Goal: Browse casually

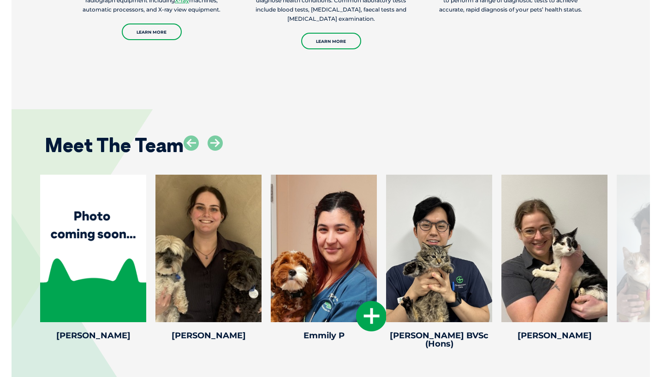
scroll to position [1798, 0]
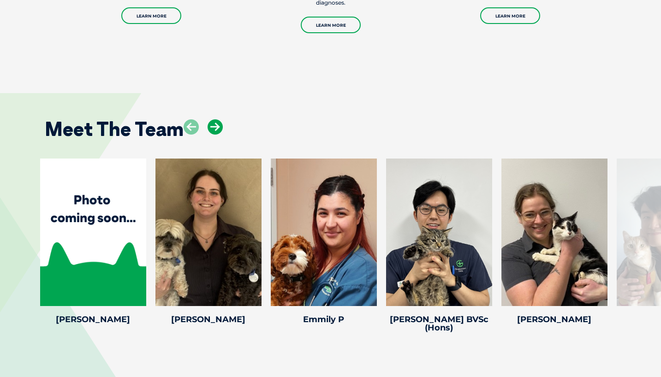
click at [213, 119] on icon at bounding box center [214, 126] width 15 height 15
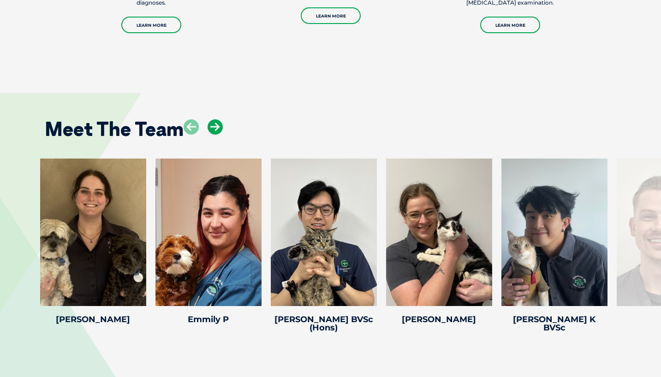
click at [213, 119] on icon at bounding box center [214, 126] width 15 height 15
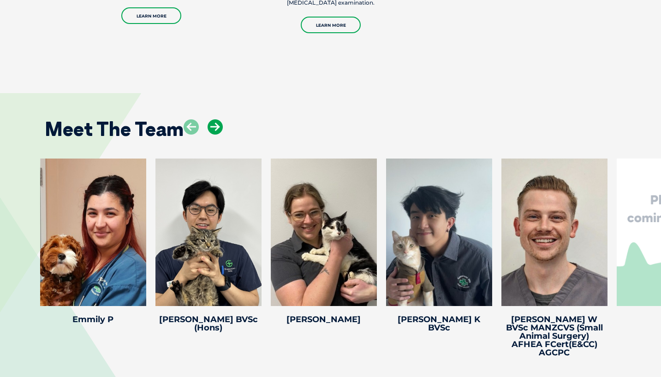
click at [213, 119] on icon at bounding box center [214, 126] width 15 height 15
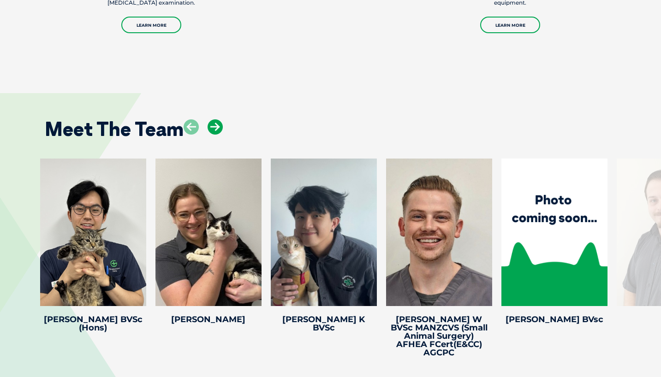
click at [213, 119] on icon at bounding box center [214, 126] width 15 height 15
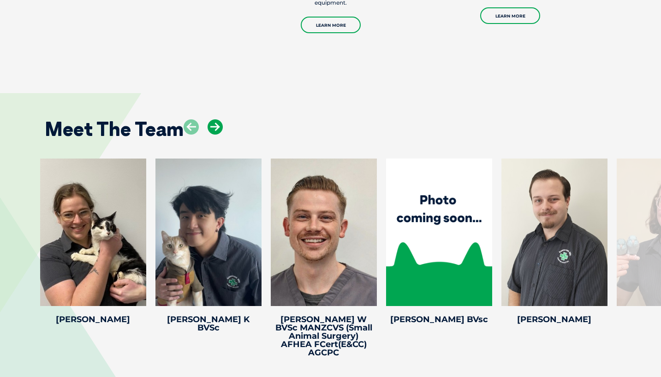
click at [213, 119] on icon at bounding box center [214, 126] width 15 height 15
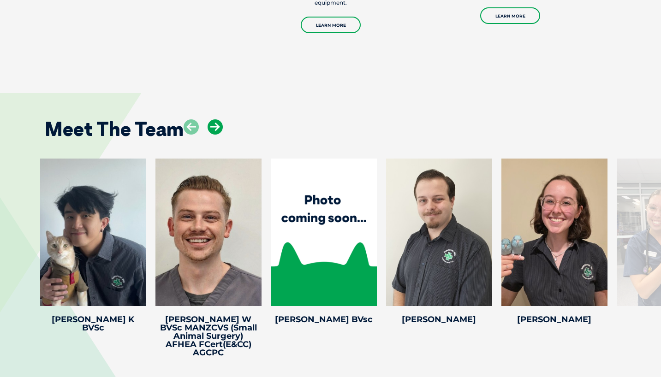
click at [213, 119] on icon at bounding box center [214, 126] width 15 height 15
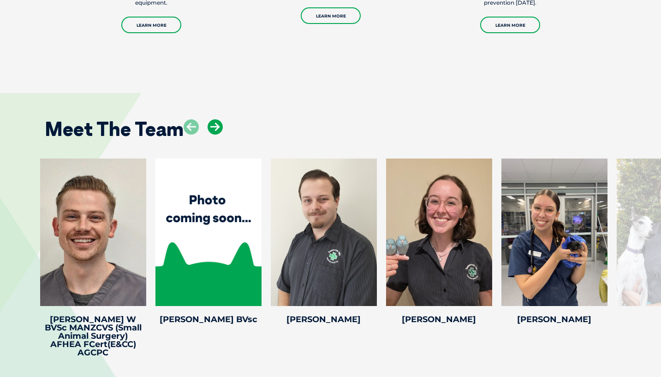
click at [213, 119] on icon at bounding box center [214, 126] width 15 height 15
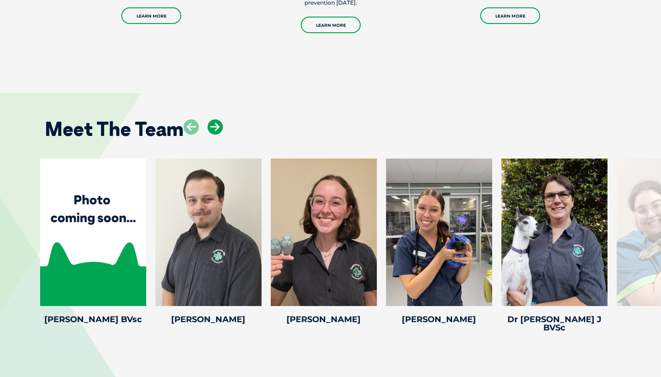
click at [213, 119] on icon at bounding box center [214, 126] width 15 height 15
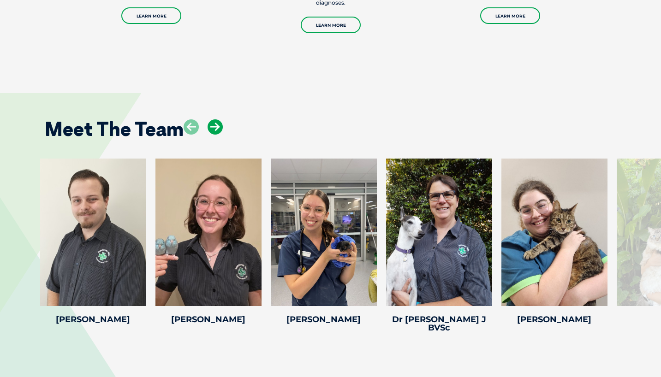
click at [213, 119] on icon at bounding box center [214, 126] width 15 height 15
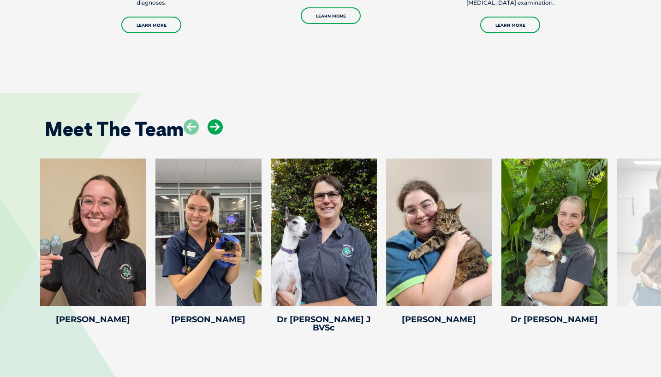
click at [213, 119] on icon at bounding box center [214, 126] width 15 height 15
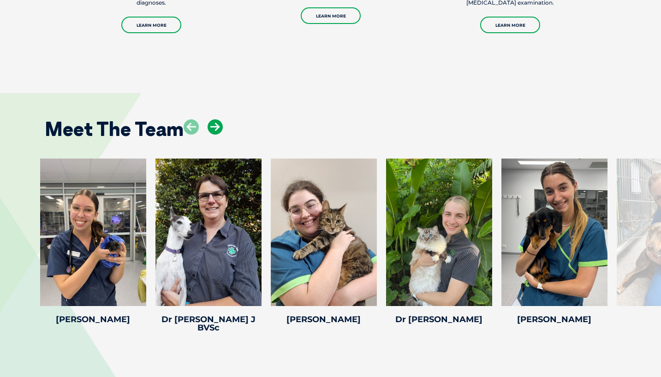
click at [213, 119] on icon at bounding box center [214, 126] width 15 height 15
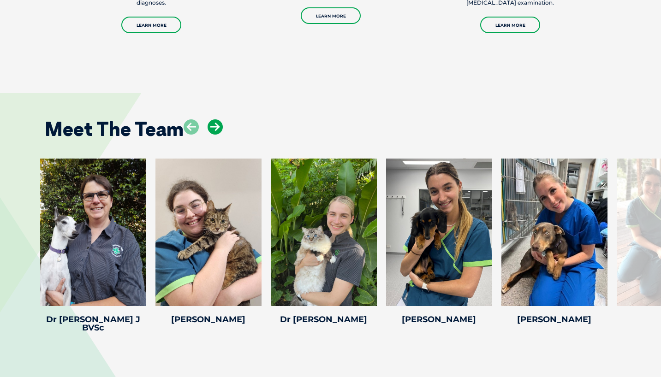
click at [213, 119] on icon at bounding box center [214, 126] width 15 height 15
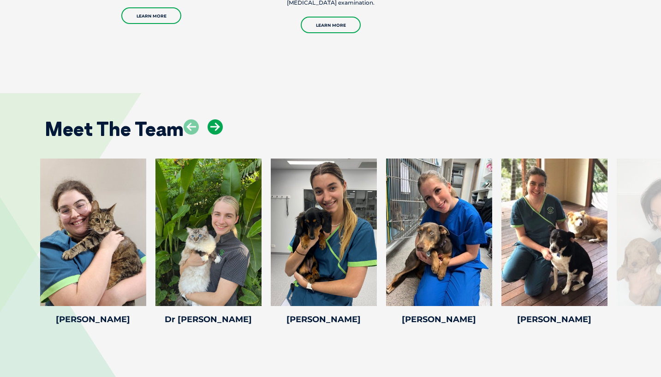
click at [213, 119] on icon at bounding box center [214, 126] width 15 height 15
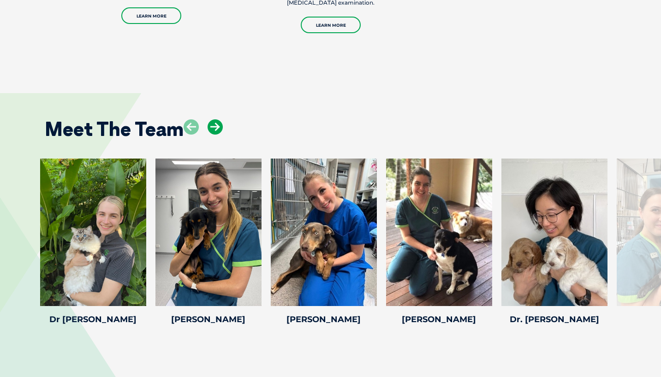
click at [213, 119] on icon at bounding box center [214, 126] width 15 height 15
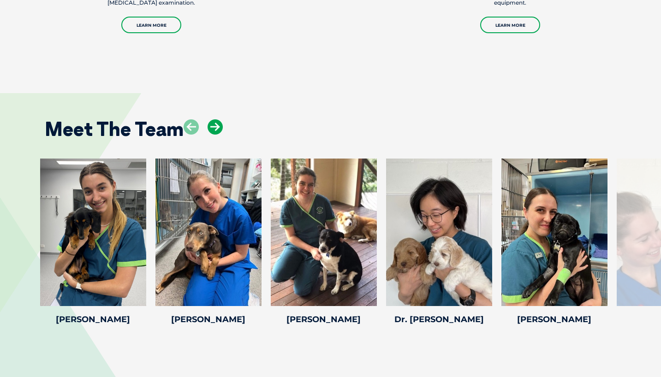
click at [213, 119] on icon at bounding box center [214, 126] width 15 height 15
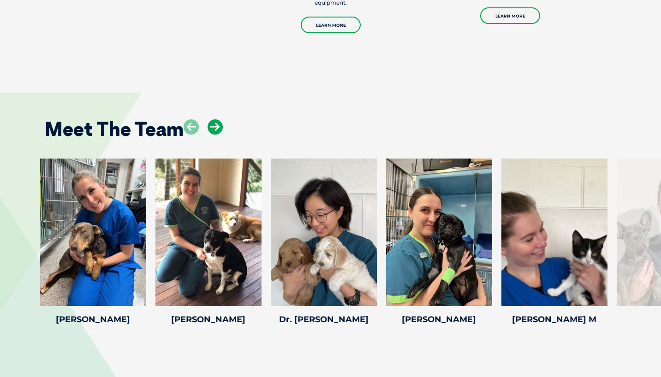
click at [213, 119] on icon at bounding box center [214, 126] width 15 height 15
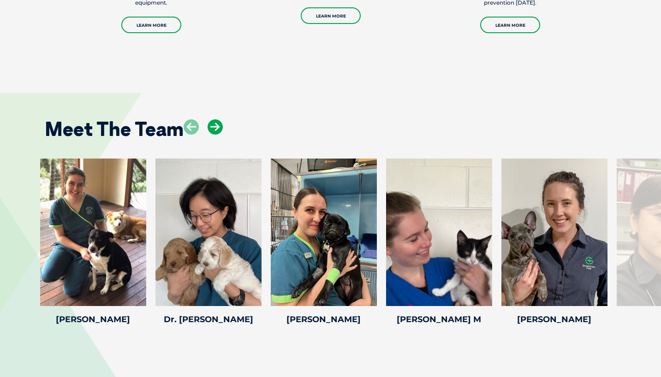
click at [213, 119] on icon at bounding box center [214, 126] width 15 height 15
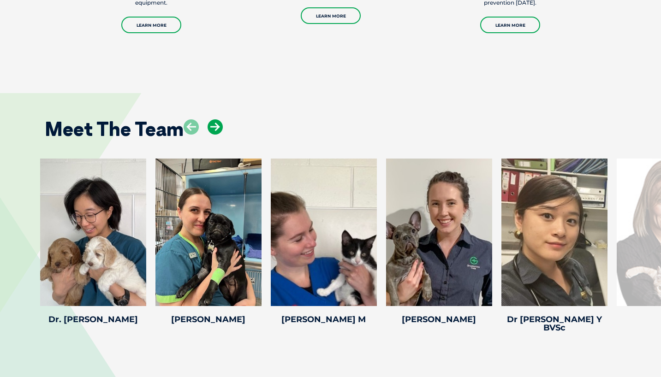
click at [213, 119] on icon at bounding box center [214, 126] width 15 height 15
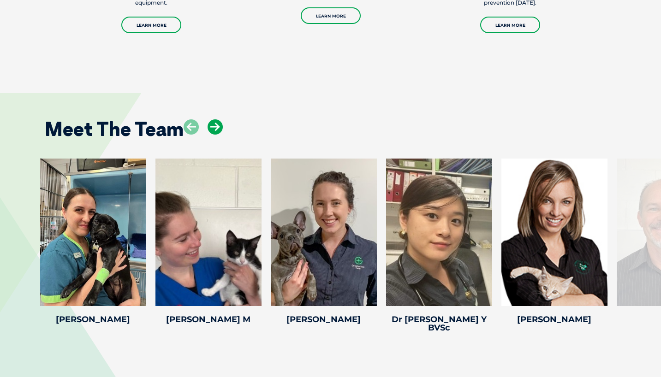
click at [213, 119] on icon at bounding box center [214, 126] width 15 height 15
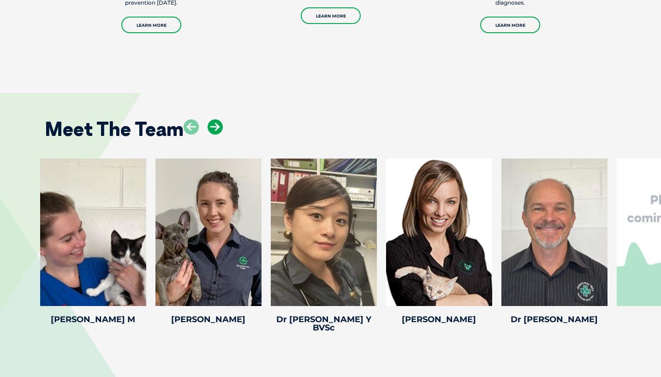
click at [213, 119] on icon at bounding box center [214, 126] width 15 height 15
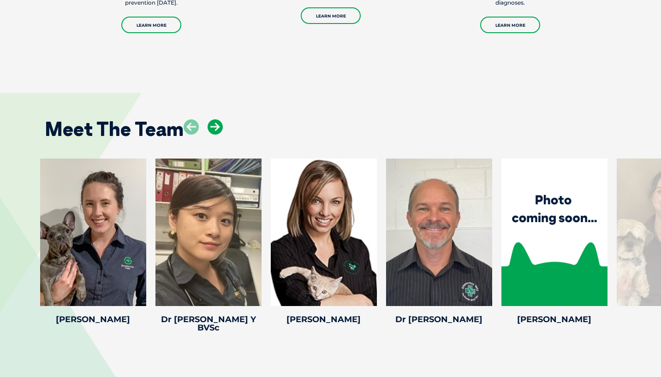
click at [213, 119] on icon at bounding box center [214, 126] width 15 height 15
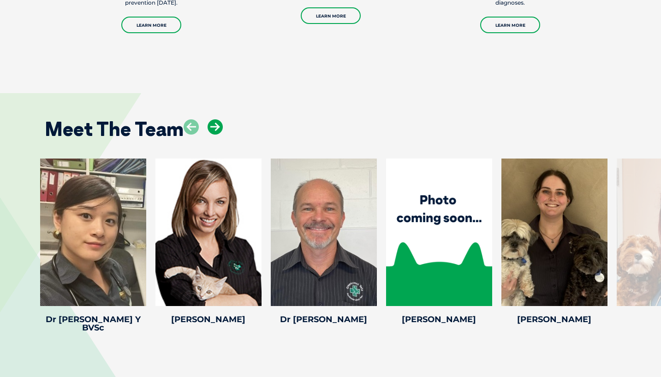
click at [213, 119] on icon at bounding box center [214, 126] width 15 height 15
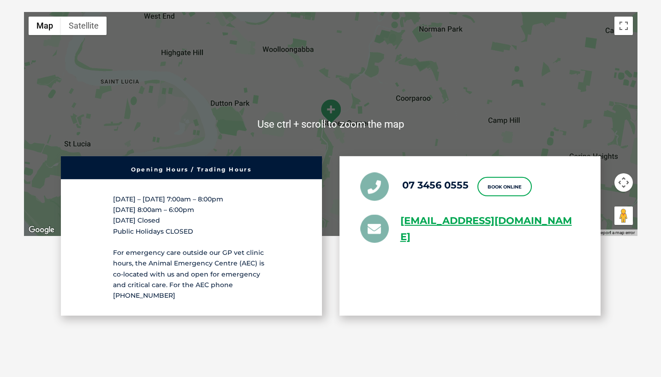
scroll to position [2352, 0]
